Goal: Check status: Check status

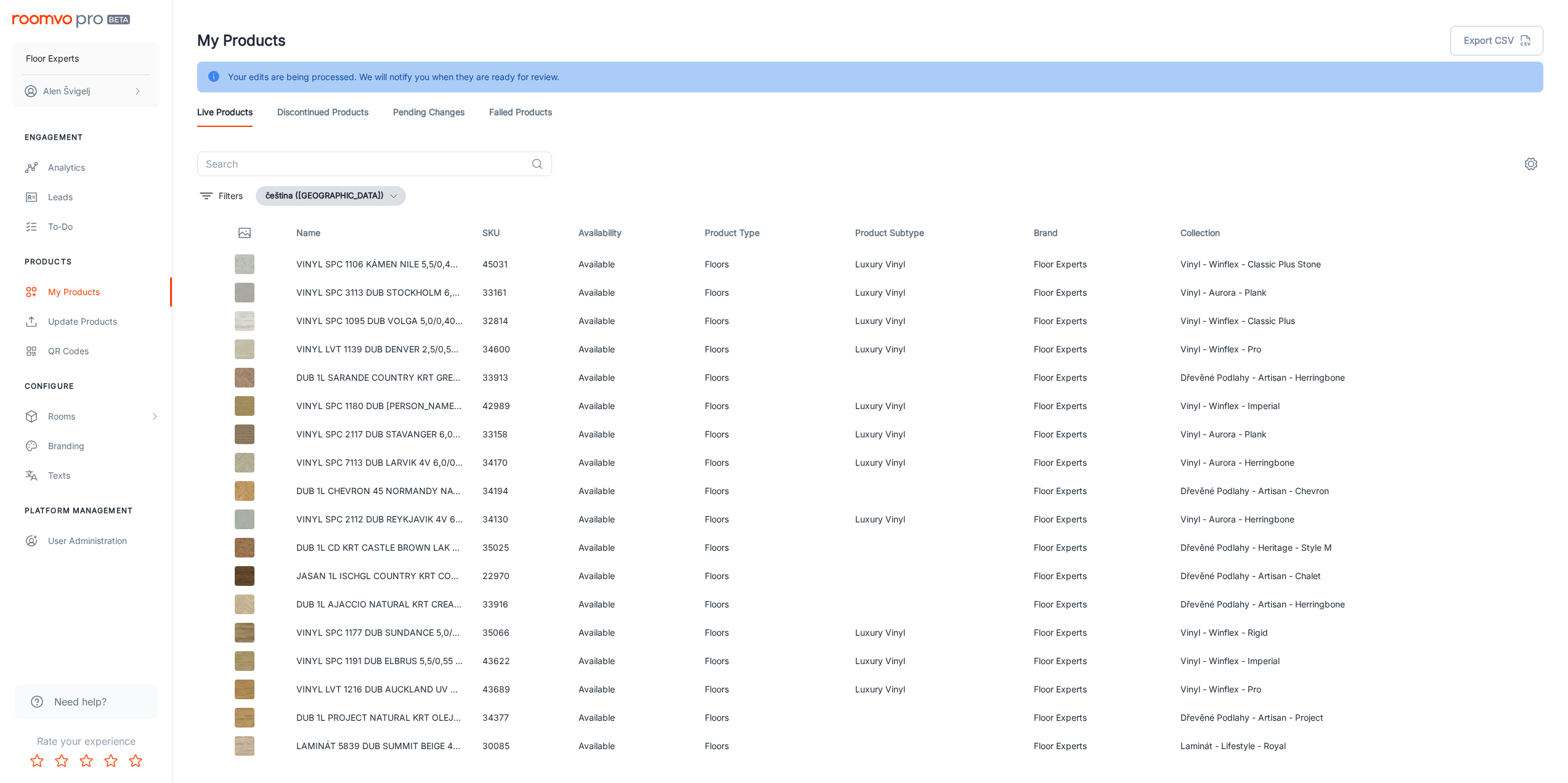
click at [431, 109] on link "Pending Changes" at bounding box center [429, 112] width 71 height 30
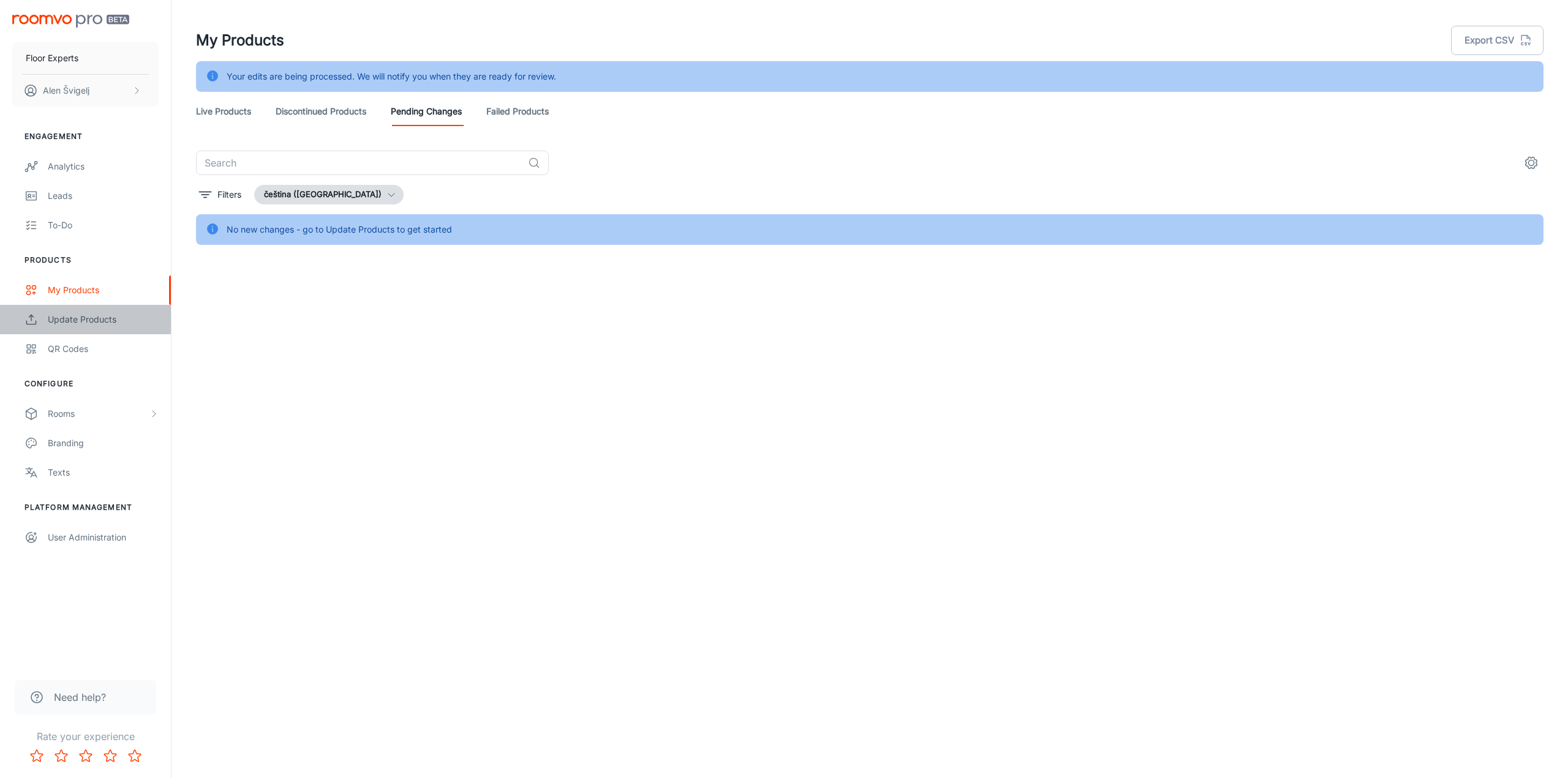
click at [91, 319] on div "Update Products" at bounding box center [103, 319] width 111 height 14
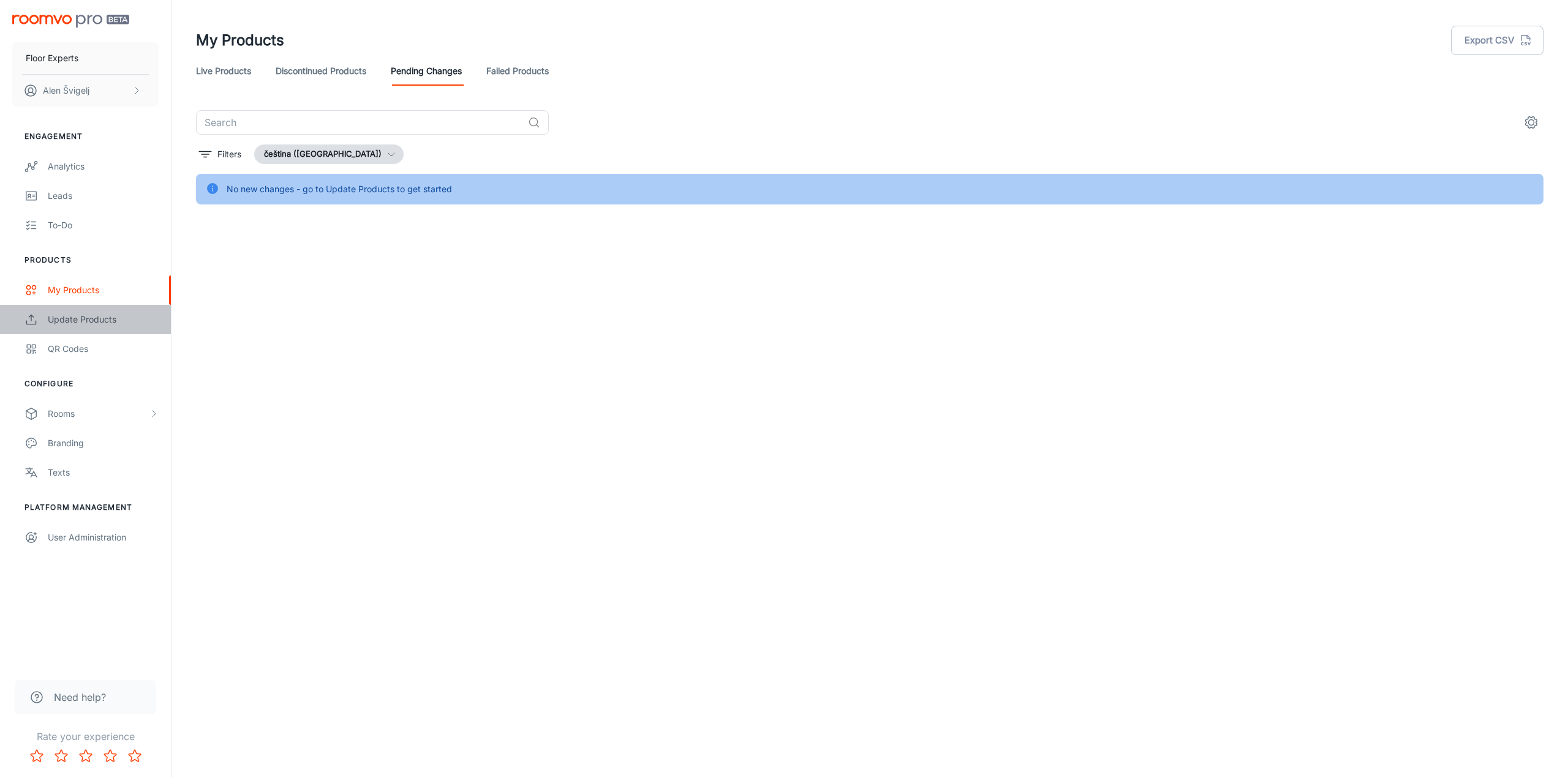
click at [96, 318] on div "Update Products" at bounding box center [103, 319] width 111 height 14
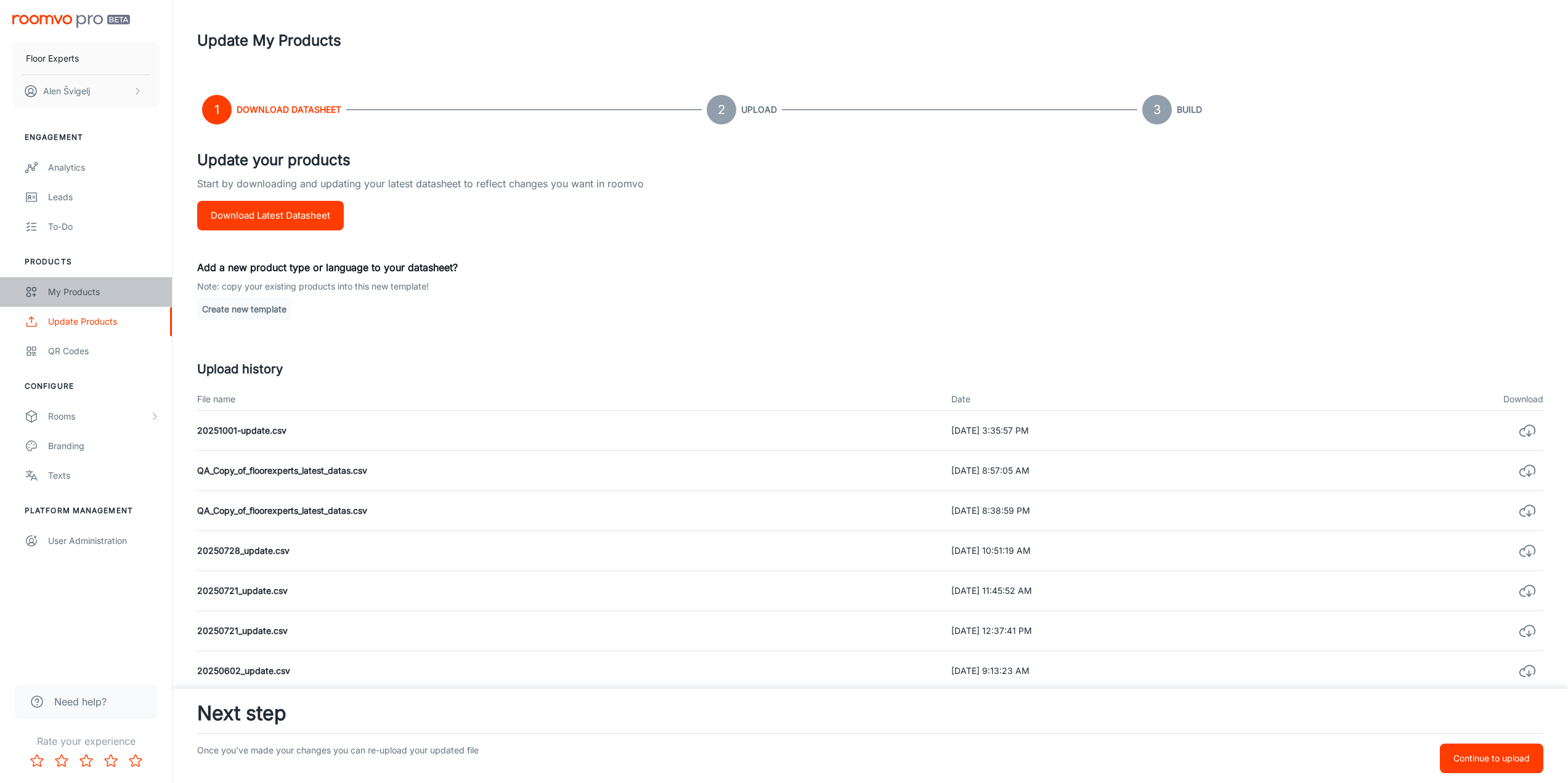
click at [75, 292] on div "My Products" at bounding box center [104, 292] width 112 height 14
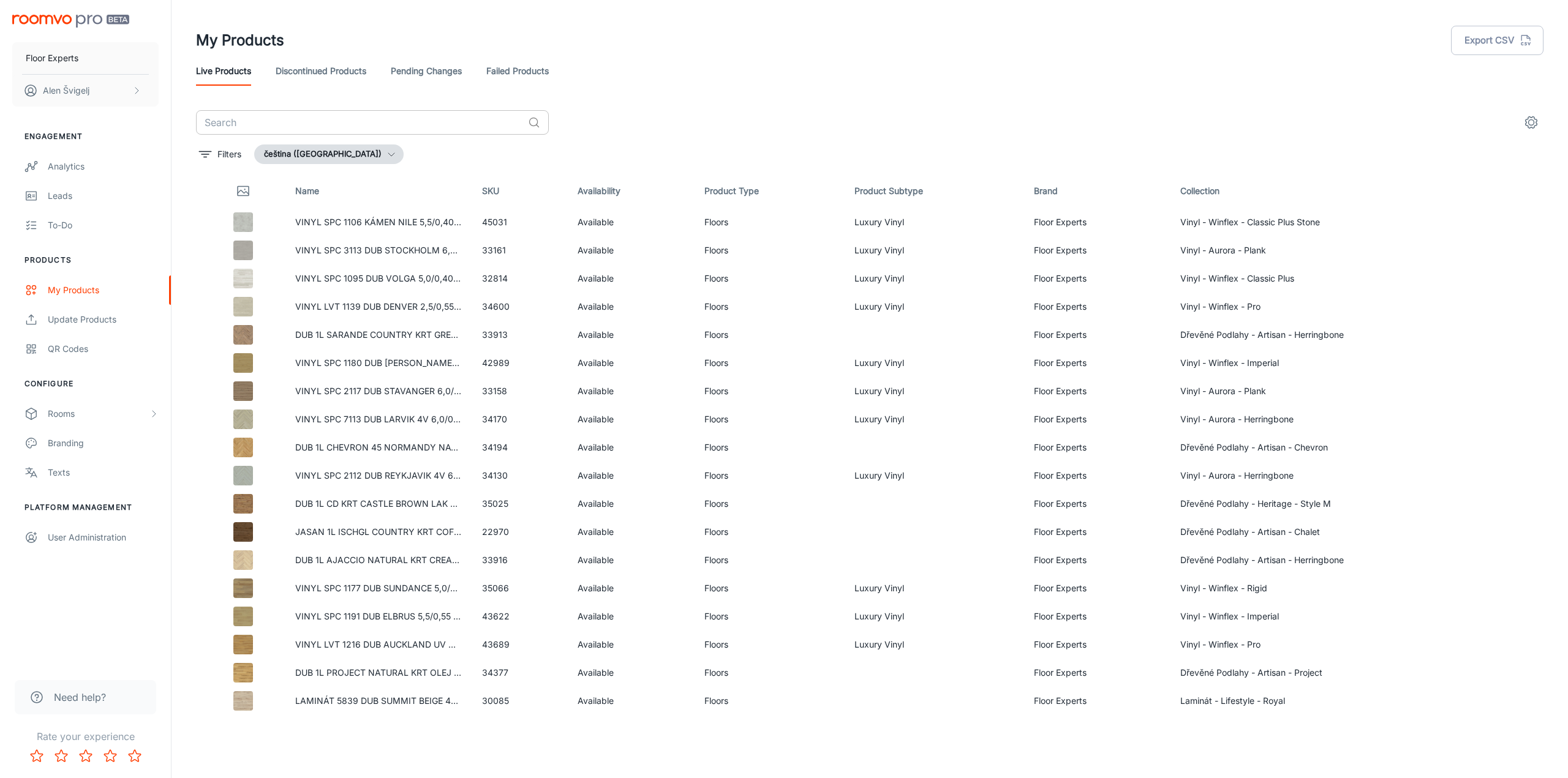
click at [242, 120] on input "text" at bounding box center [360, 122] width 328 height 25
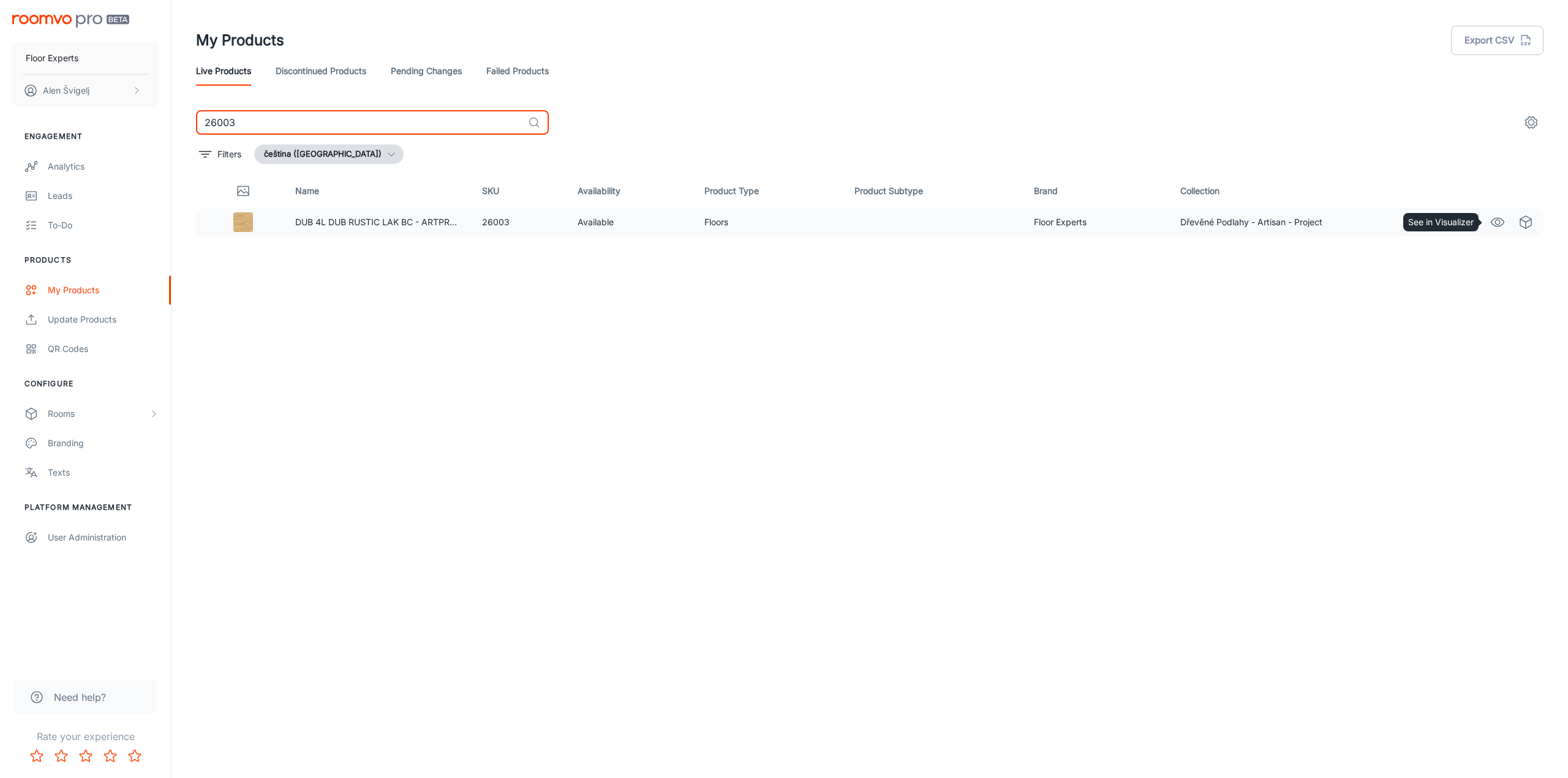
type input "26003"
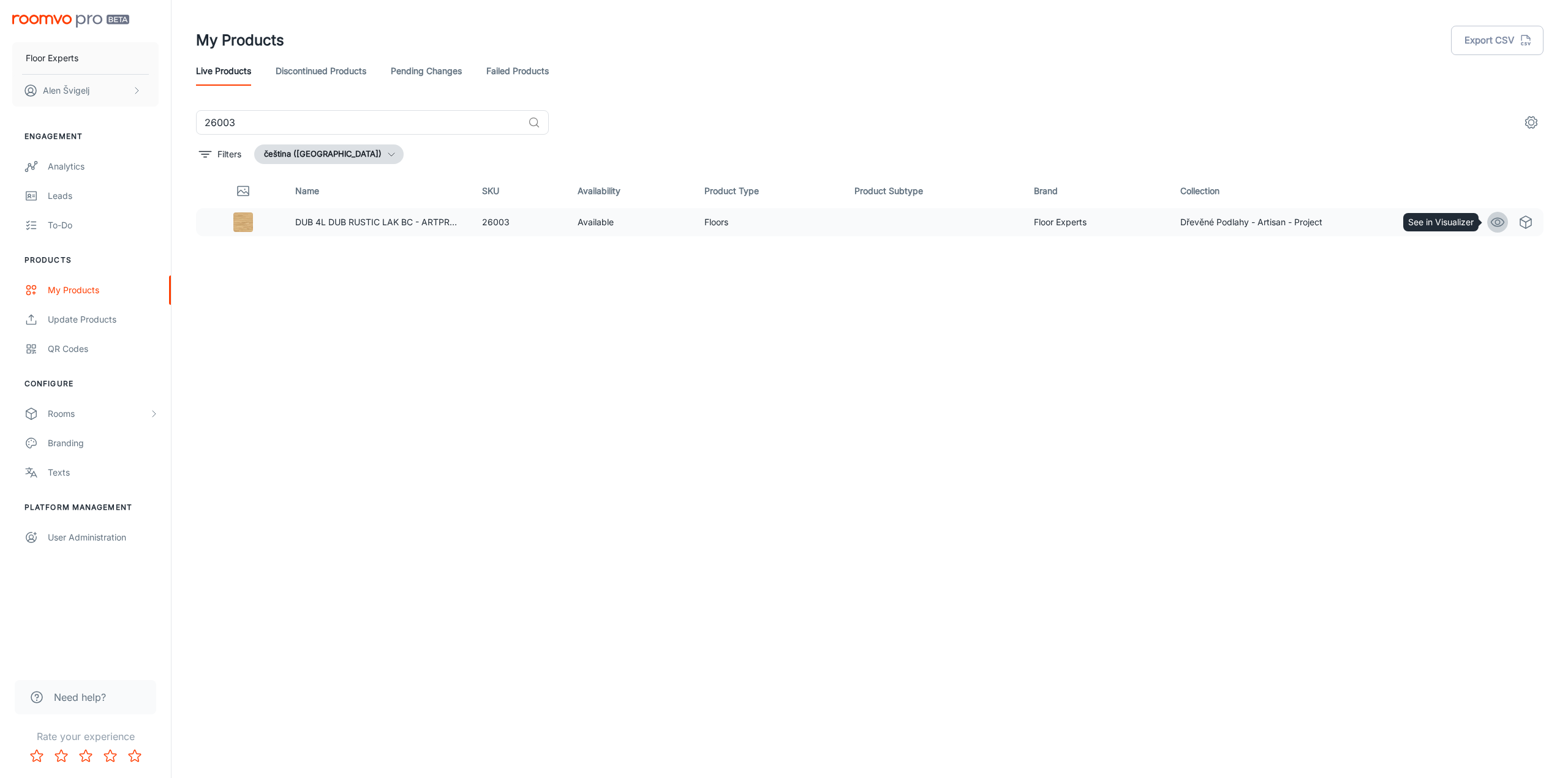
click at [1493, 224] on icon "See in Visualizer" at bounding box center [1498, 222] width 13 height 8
